Goal: Task Accomplishment & Management: Manage account settings

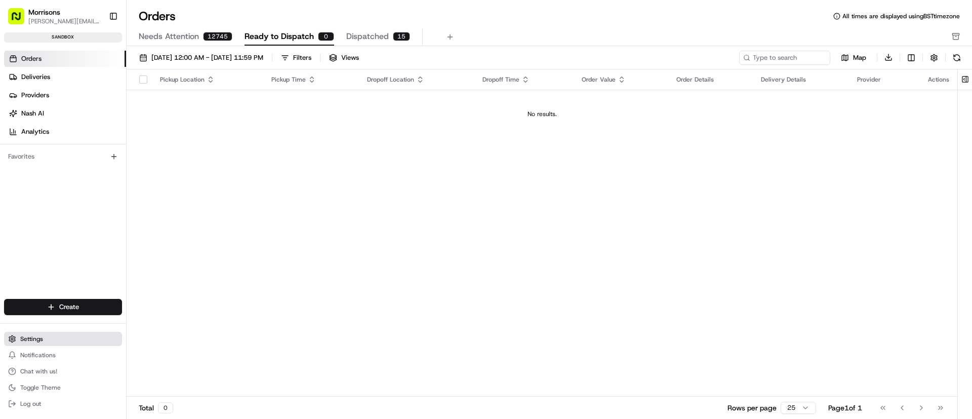
click at [39, 340] on span "Settings" at bounding box center [31, 339] width 23 height 8
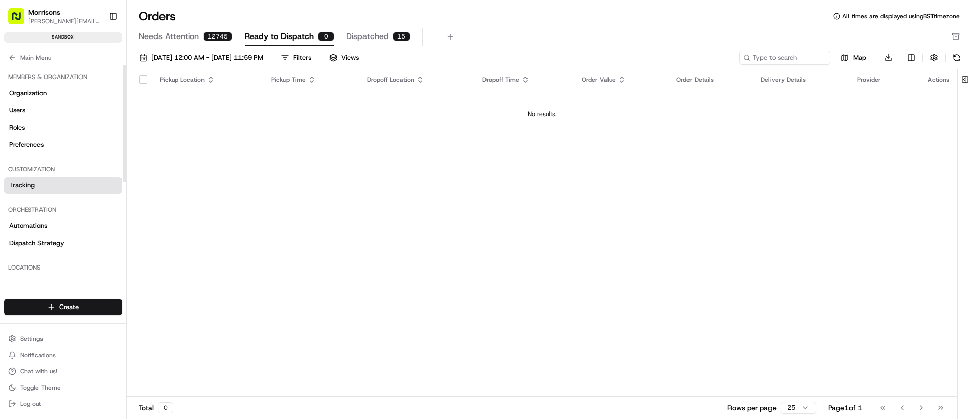
click at [41, 189] on link "Tracking" at bounding box center [63, 185] width 118 height 16
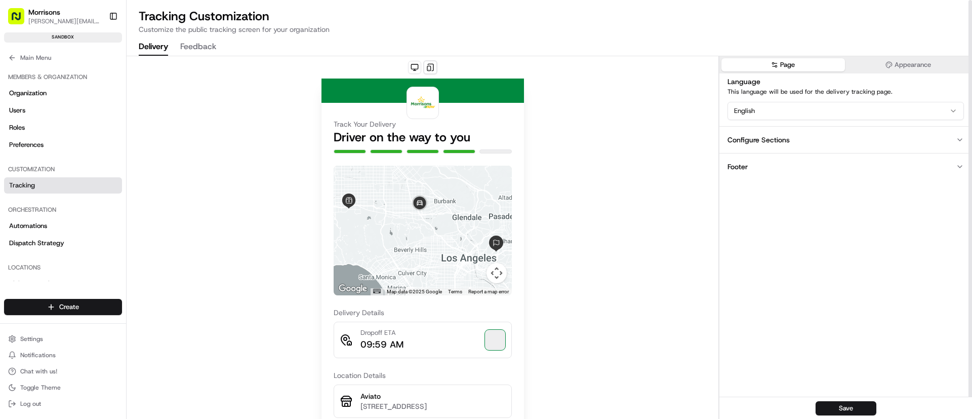
click at [202, 47] on button "Feedback" at bounding box center [198, 46] width 36 height 17
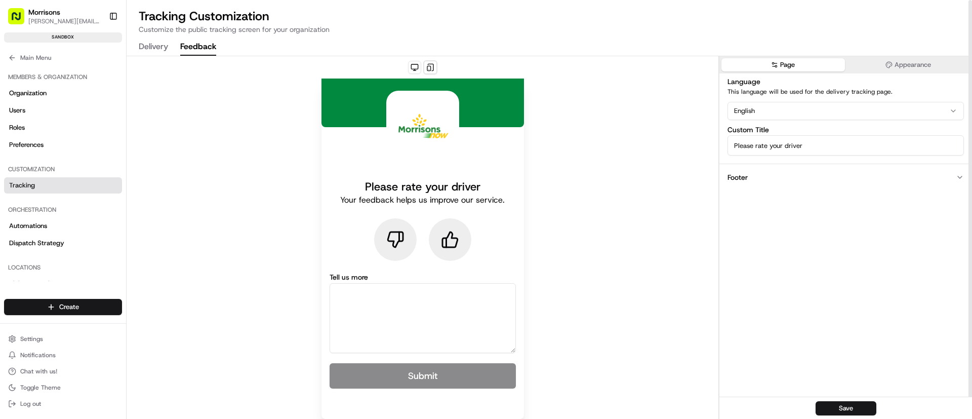
click at [147, 43] on button "Delivery" at bounding box center [153, 46] width 29 height 17
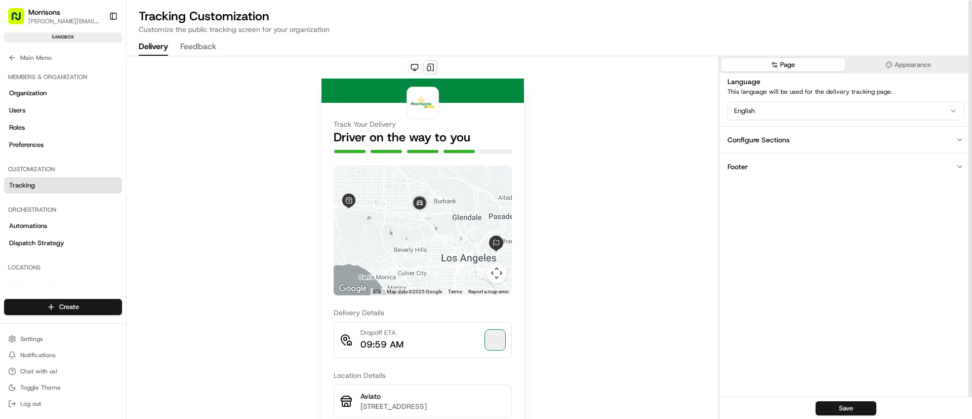
click at [201, 44] on button "Feedback" at bounding box center [198, 46] width 36 height 17
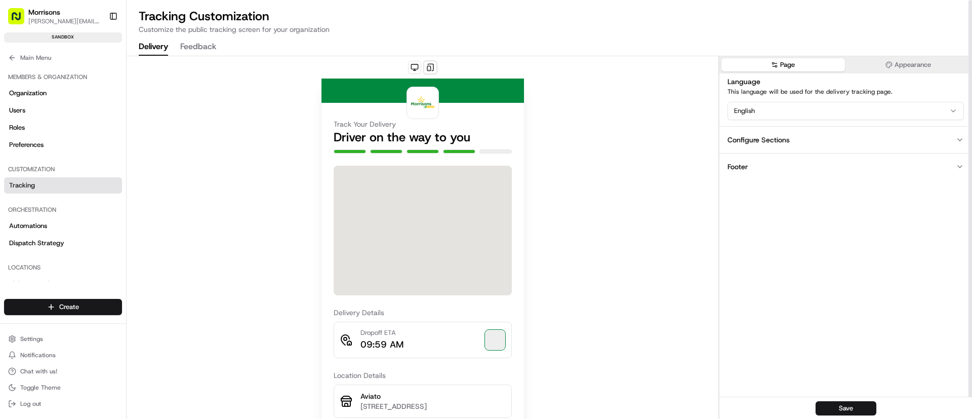
drag, startPoint x: 154, startPoint y: 44, endPoint x: 154, endPoint y: 53, distance: 8.6
click at [154, 45] on button "Delivery" at bounding box center [153, 46] width 29 height 17
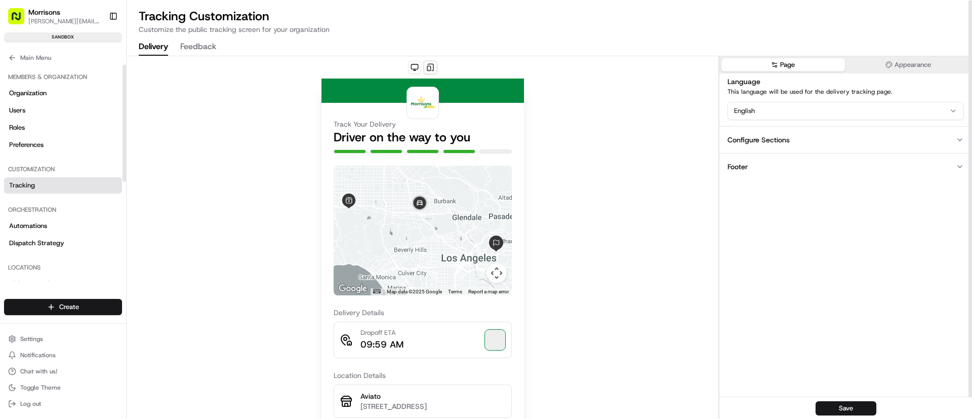
click at [293, 161] on div "Track Your Delivery Driver on the way to you ← Move left → Move right ↑ Move up…" at bounding box center [423, 313] width 592 height 514
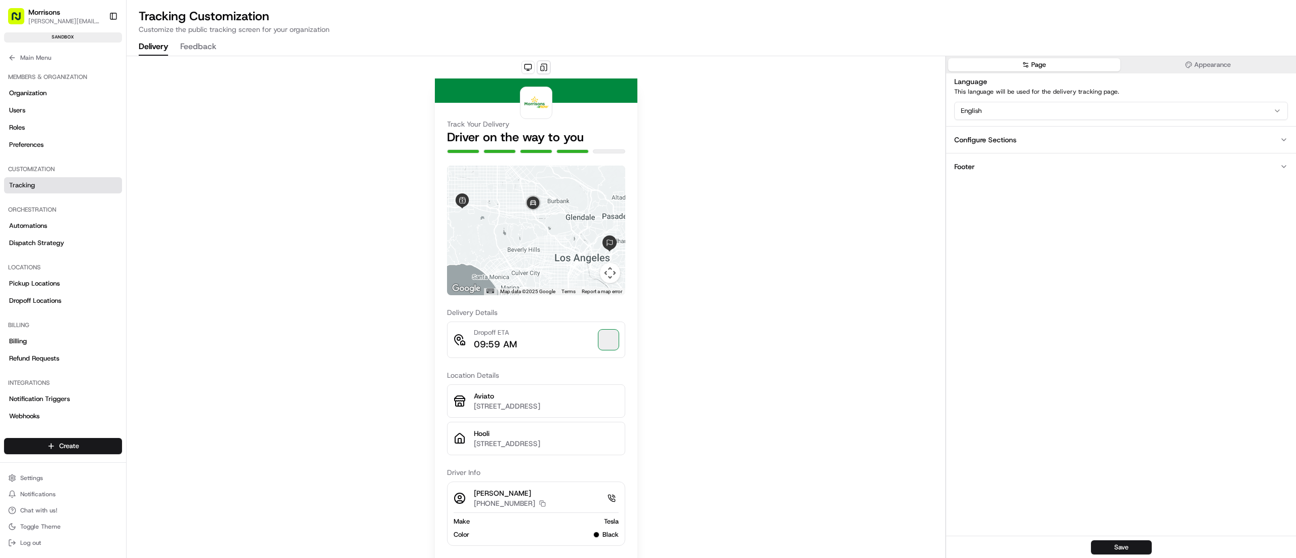
drag, startPoint x: 1208, startPoint y: 4, endPoint x: 857, endPoint y: 291, distance: 453.3
click at [857, 291] on div "Track Your Delivery Driver on the way to you ← Move left → Move right ↑ Move up…" at bounding box center [536, 313] width 819 height 514
click at [972, 138] on div "Configure Sections" at bounding box center [985, 140] width 62 height 10
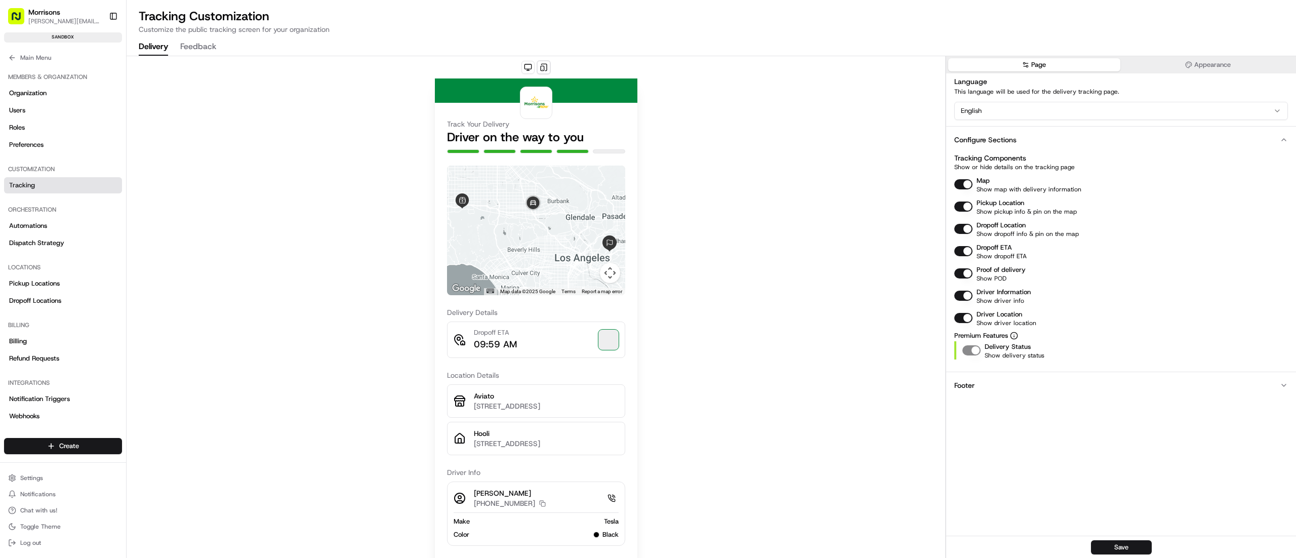
drag, startPoint x: 839, startPoint y: 158, endPoint x: 1015, endPoint y: 70, distance: 196.3
click at [838, 158] on div "Track Your Delivery Driver on the way to you ← Move left → Move right ↑ Move up…" at bounding box center [536, 313] width 819 height 514
drag, startPoint x: 1204, startPoint y: 2, endPoint x: 782, endPoint y: 334, distance: 536.5
click at [782, 334] on div "Track Your Delivery Driver on the way to you ← Move left → Move right ↑ Move up…" at bounding box center [536, 313] width 819 height 514
